Goal: Transaction & Acquisition: Subscribe to service/newsletter

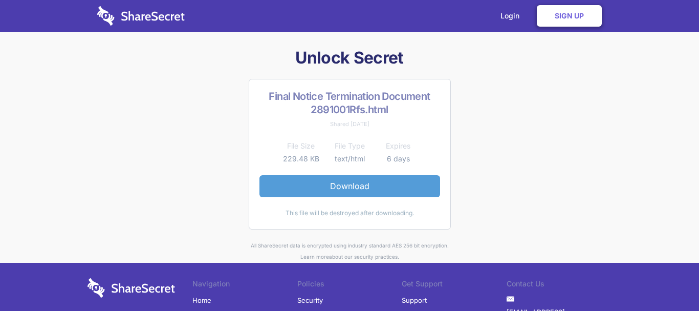
click at [376, 182] on link "Download" at bounding box center [350, 186] width 181 height 22
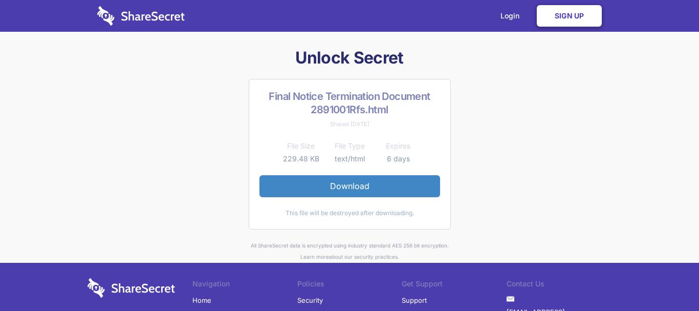
click at [557, 20] on link "Sign Up" at bounding box center [569, 16] width 65 height 22
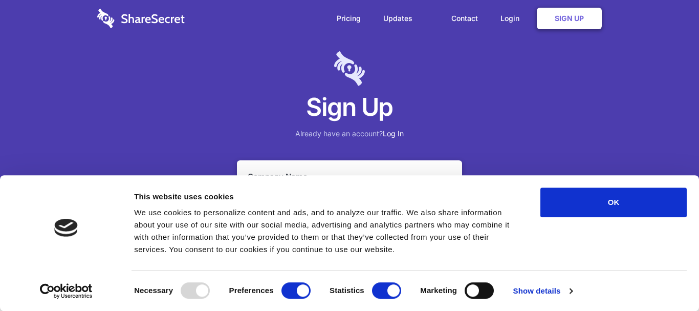
click at [668, 84] on div "Sign Up Already have an account? Log In" at bounding box center [349, 116] width 699 height 232
click at [535, 91] on div "Sign Up Already have an account? Log In" at bounding box center [349, 116] width 699 height 232
click at [622, 122] on h1 "Sign Up" at bounding box center [349, 107] width 699 height 32
click at [460, 14] on link "Contact" at bounding box center [464, 19] width 47 height 32
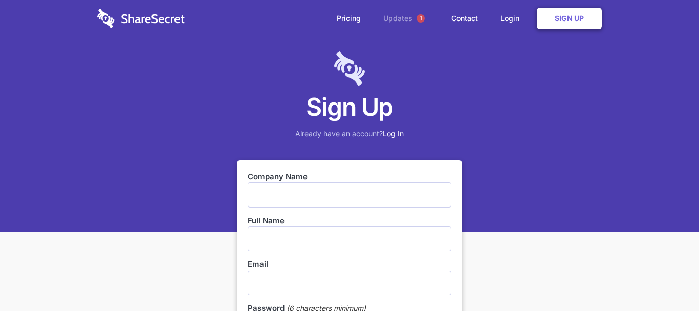
click at [401, 19] on link "Updates 1" at bounding box center [406, 18] width 66 height 37
